Goal: Find specific page/section: Find specific page/section

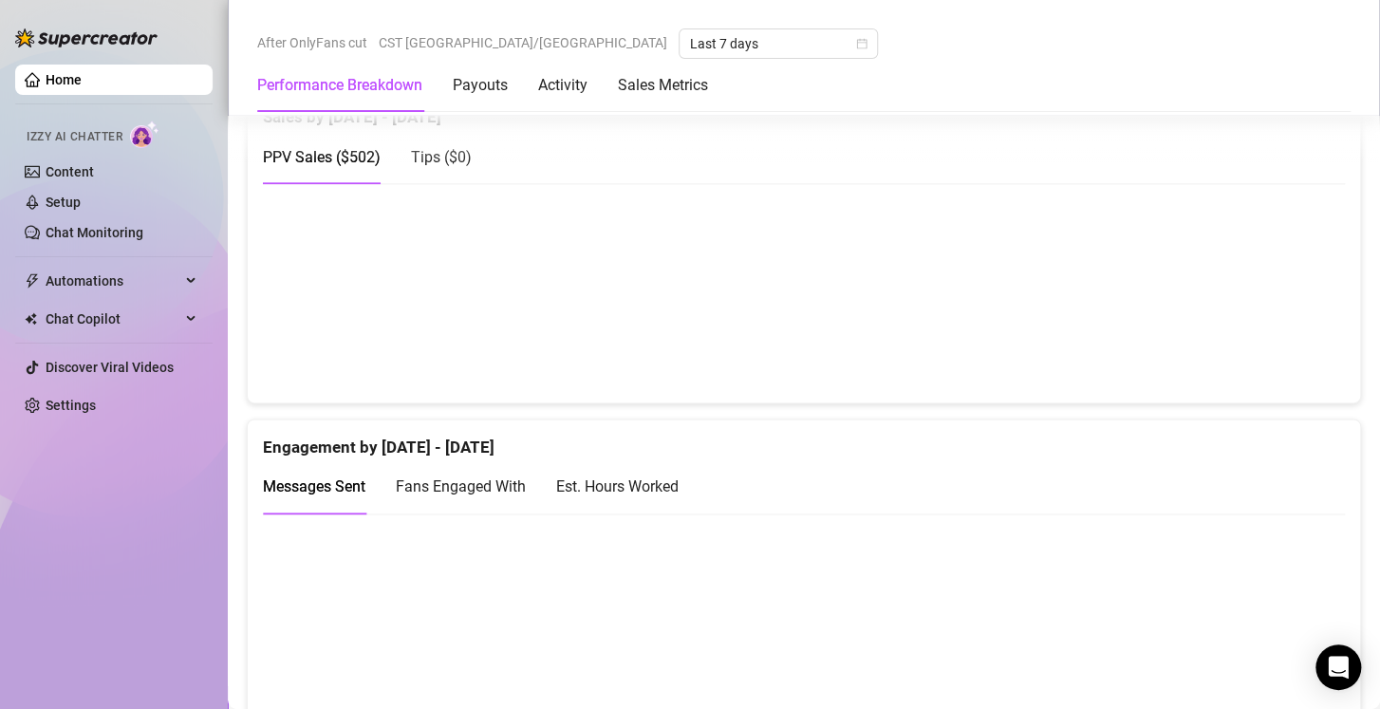
scroll to position [1006, 0]
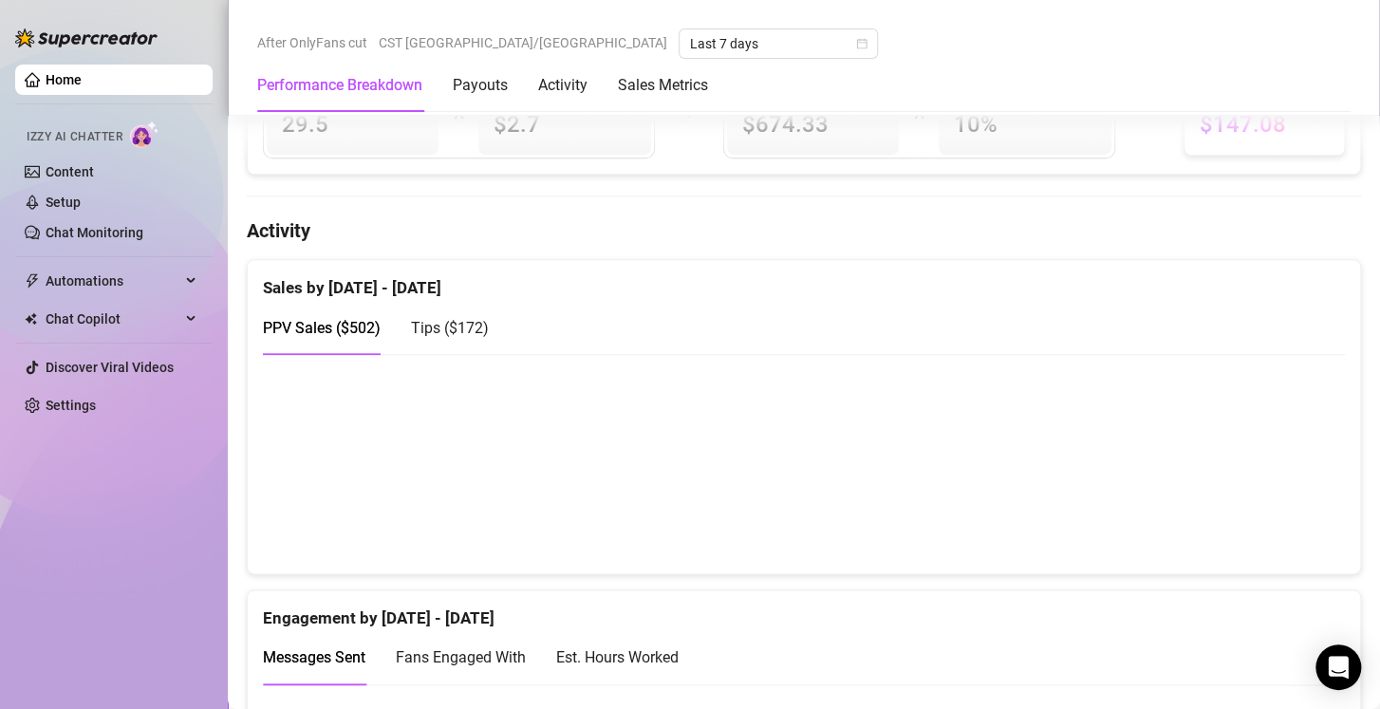
scroll to position [834, 0]
click at [445, 313] on div "Tips ( $172 )" at bounding box center [450, 325] width 78 height 24
